Goal: Transaction & Acquisition: Purchase product/service

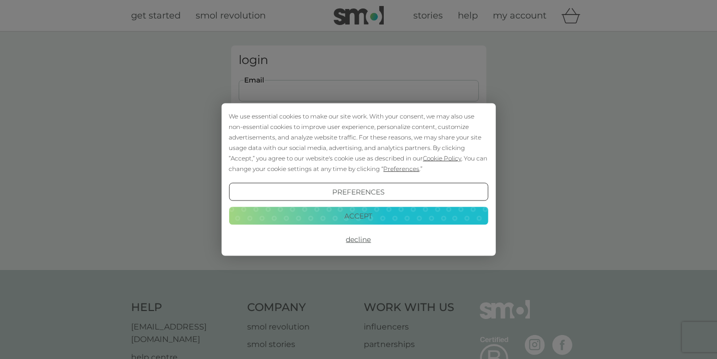
type input "[EMAIL_ADDRESS][DOMAIN_NAME]"
click at [358, 157] on button "Login" at bounding box center [359, 157] width 240 height 29
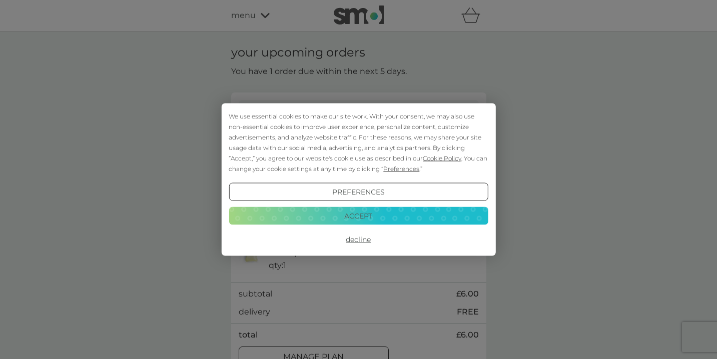
click at [365, 217] on button "Accept" at bounding box center [358, 216] width 259 height 18
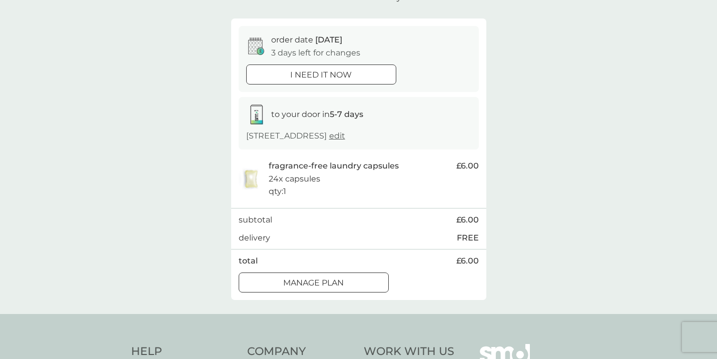
scroll to position [77, 0]
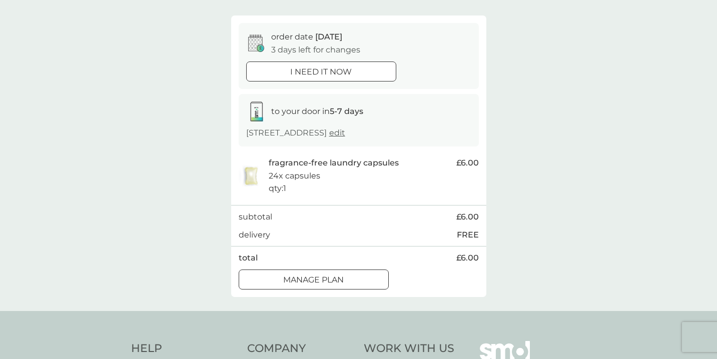
click at [320, 70] on div at bounding box center [320, 71] width 3 height 3
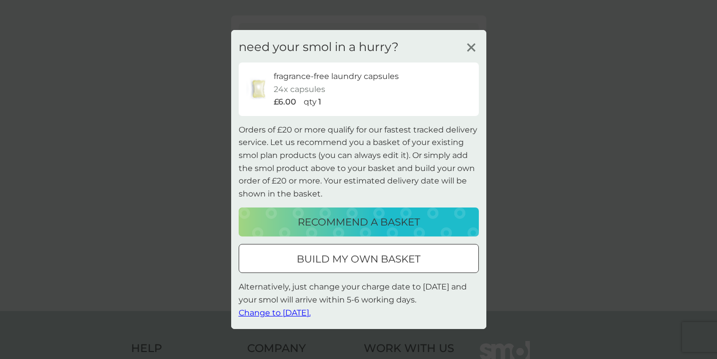
click at [379, 223] on p "recommend a basket" at bounding box center [359, 222] width 122 height 16
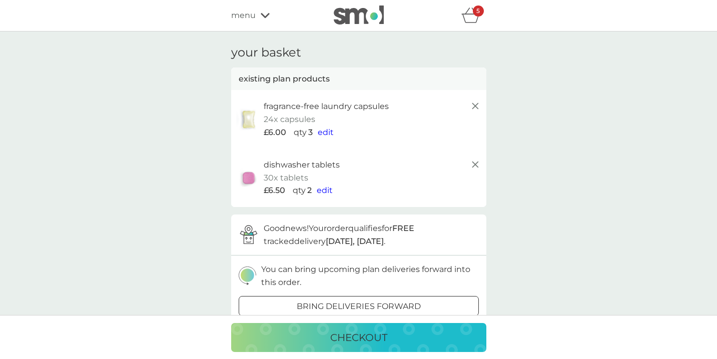
click at [474, 161] on icon at bounding box center [475, 165] width 12 height 12
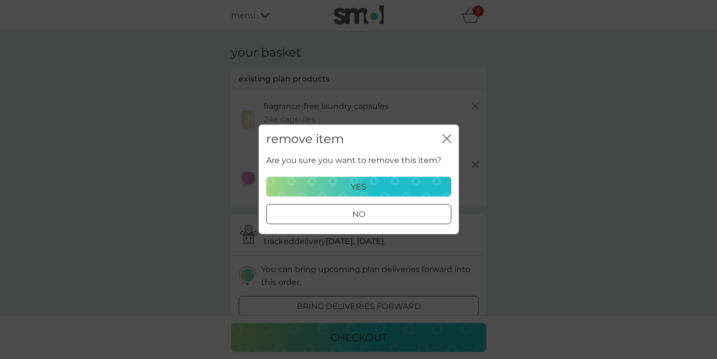
click at [359, 188] on p "yes" at bounding box center [359, 187] width 16 height 13
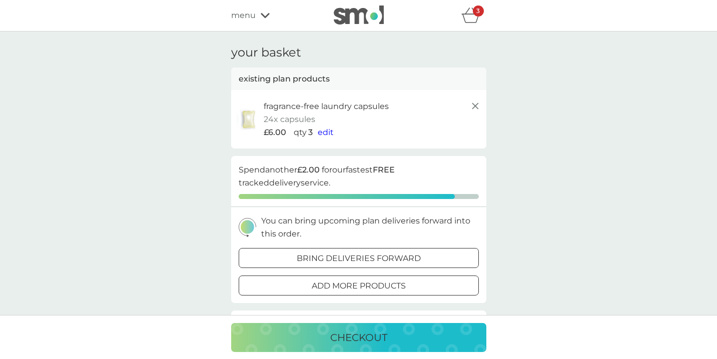
click at [369, 332] on p "checkout" at bounding box center [358, 338] width 57 height 16
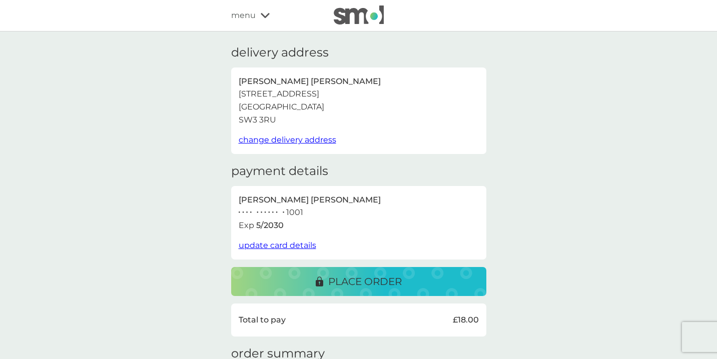
click at [355, 281] on p "place order" at bounding box center [365, 282] width 74 height 16
